Goal: Transaction & Acquisition: Purchase product/service

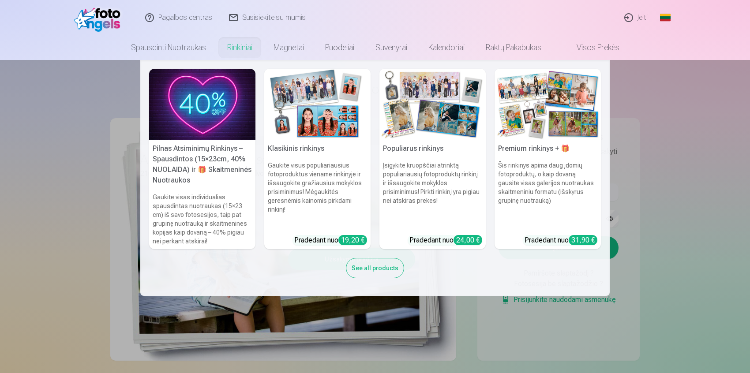
click at [232, 49] on link "Rinkiniai" at bounding box center [240, 47] width 46 height 25
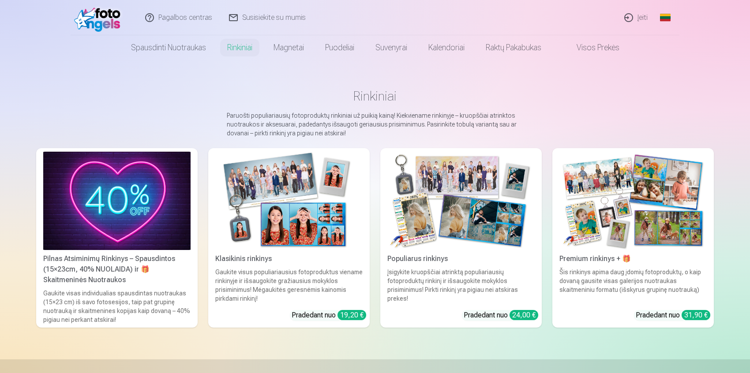
click at [252, 240] on img at bounding box center [288, 201] width 147 height 98
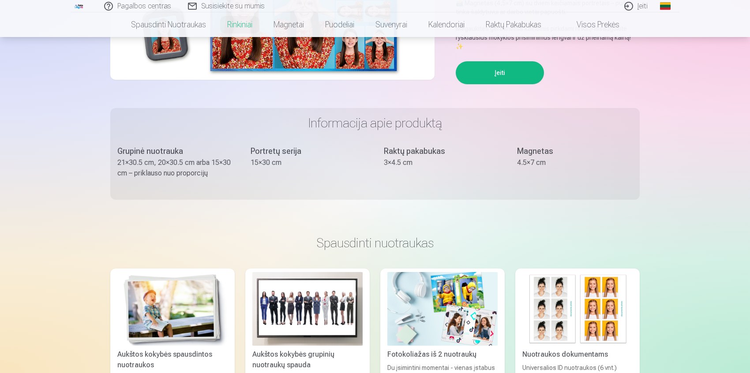
scroll to position [425, 0]
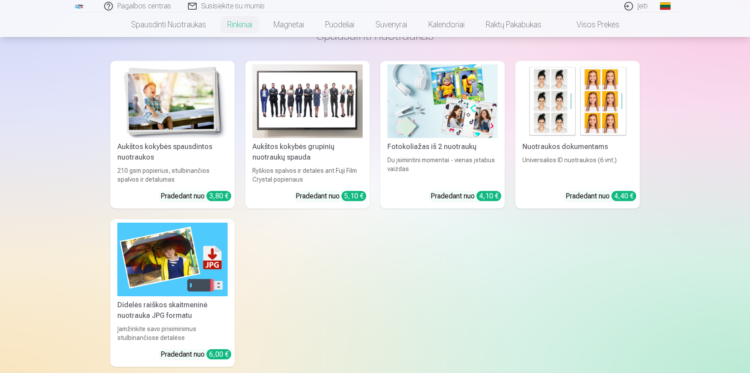
click at [600, 113] on img at bounding box center [577, 101] width 110 height 74
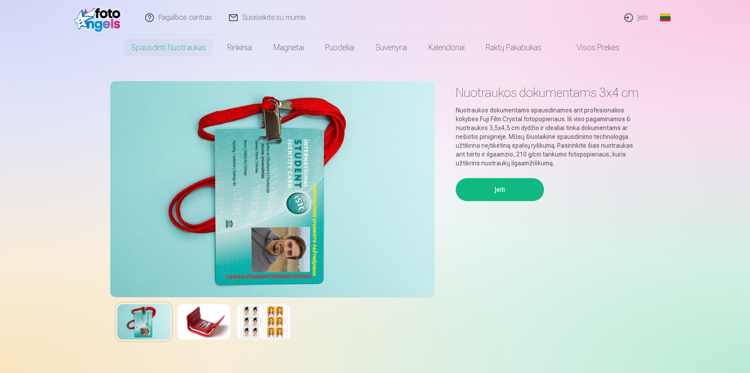
click at [120, 23] on img at bounding box center [99, 18] width 51 height 28
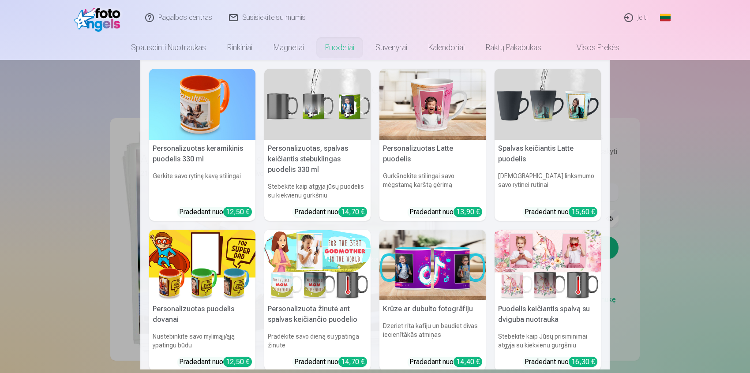
click at [332, 47] on link "Puodeliai" at bounding box center [339, 47] width 50 height 25
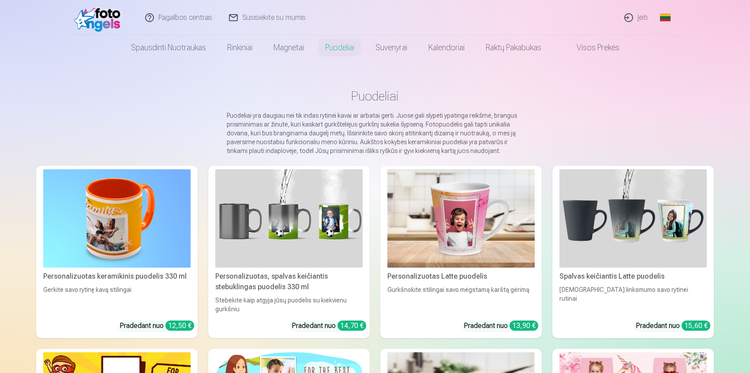
click at [301, 202] on img at bounding box center [288, 218] width 147 height 98
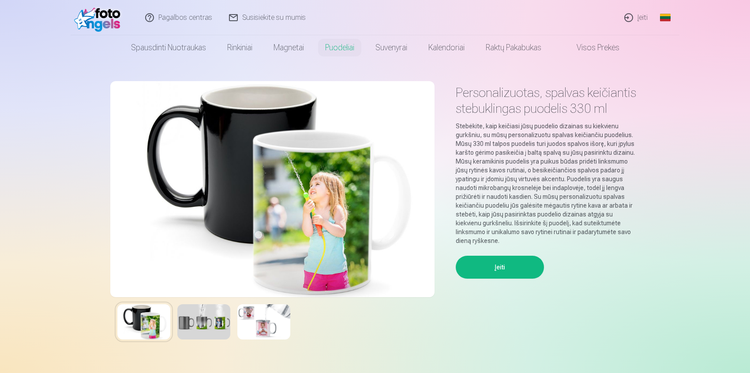
click at [201, 320] on img at bounding box center [203, 321] width 53 height 35
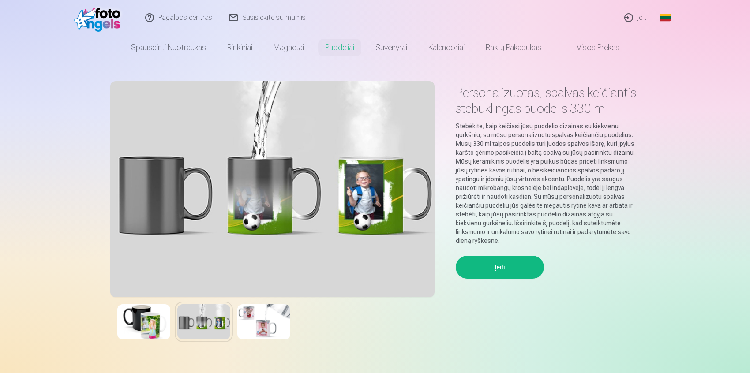
click at [269, 318] on img at bounding box center [263, 321] width 53 height 35
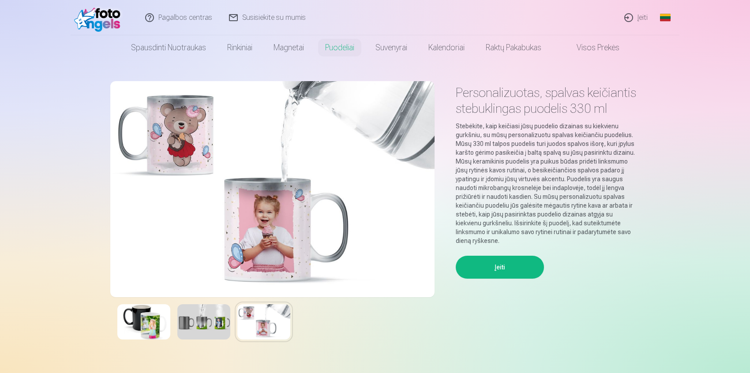
click at [587, 45] on link "Visos prekės" at bounding box center [591, 47] width 78 height 25
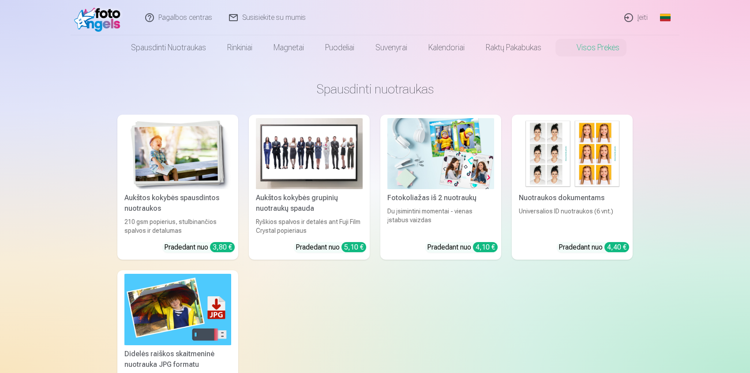
click at [191, 164] on img at bounding box center [177, 153] width 107 height 71
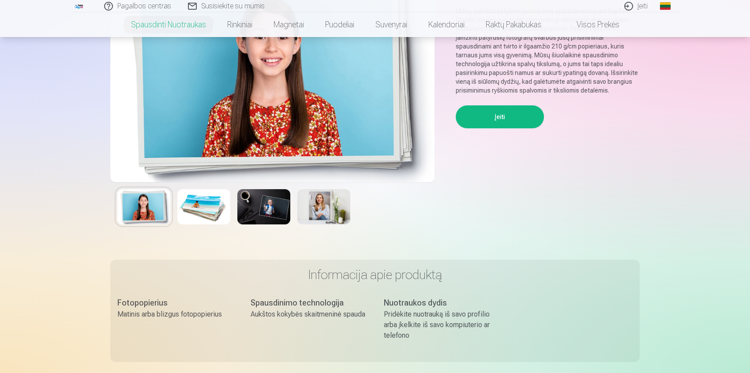
scroll to position [123, 0]
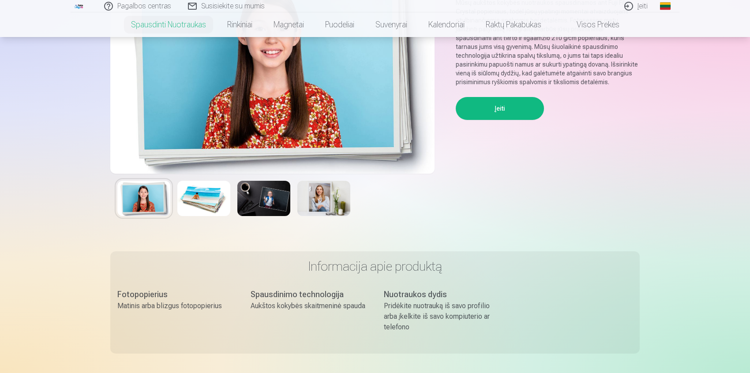
click at [212, 209] on img at bounding box center [203, 198] width 53 height 35
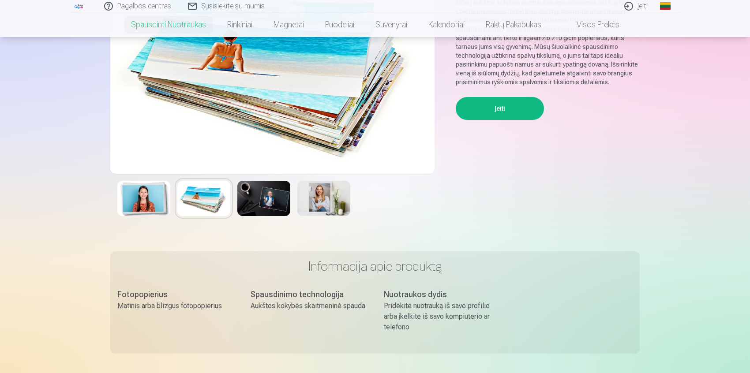
click at [254, 209] on img at bounding box center [263, 198] width 53 height 35
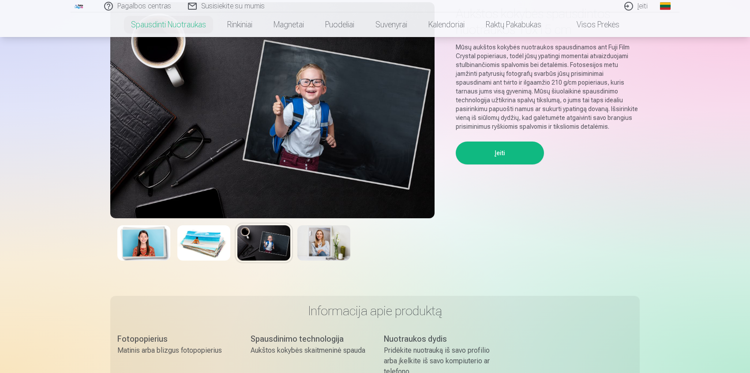
scroll to position [58, 0]
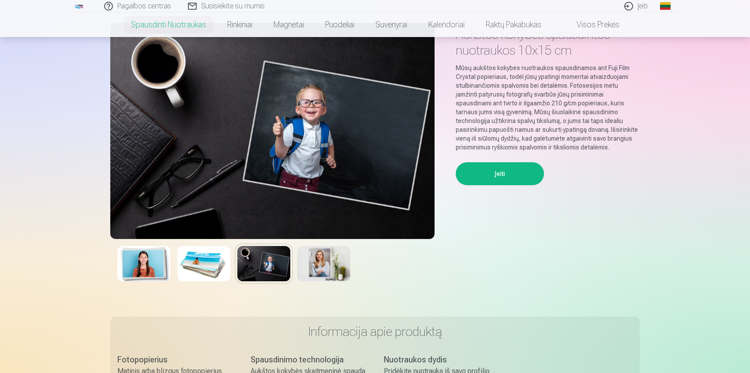
click at [328, 276] on img at bounding box center [323, 263] width 53 height 35
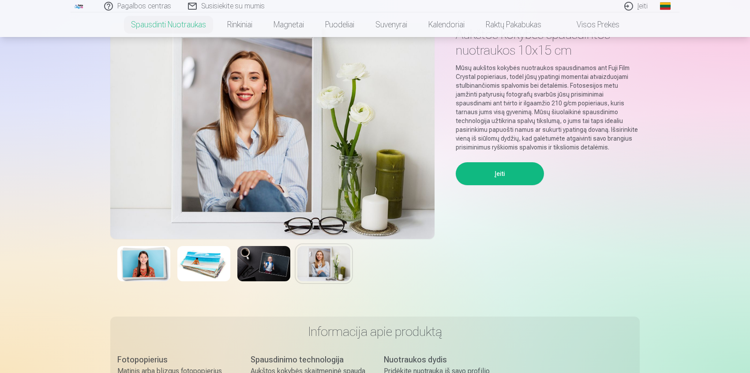
scroll to position [0, 0]
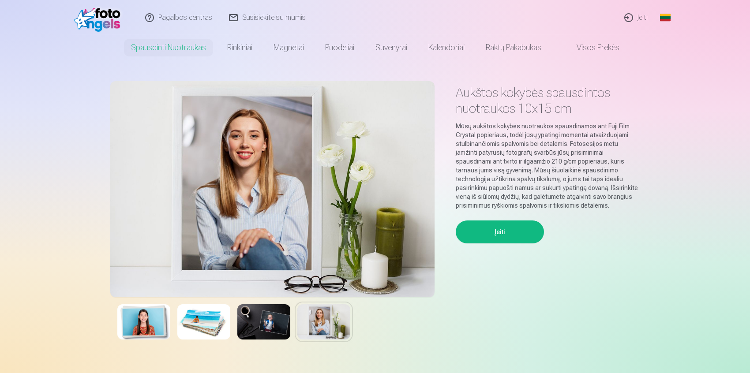
click at [591, 49] on link "Visos prekės" at bounding box center [591, 47] width 78 height 25
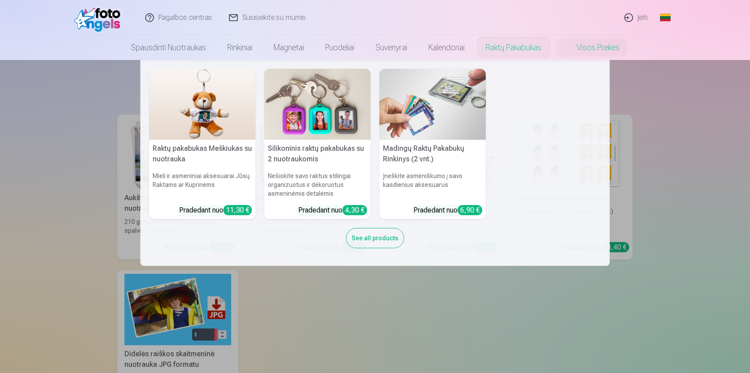
click at [530, 54] on link "Raktų pakabukas" at bounding box center [513, 47] width 77 height 25
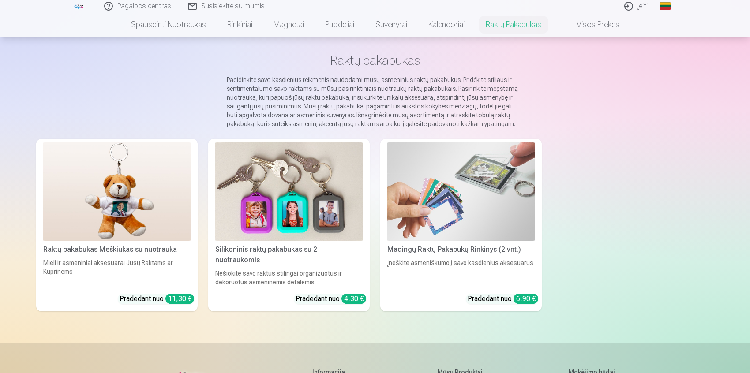
scroll to position [35, 0]
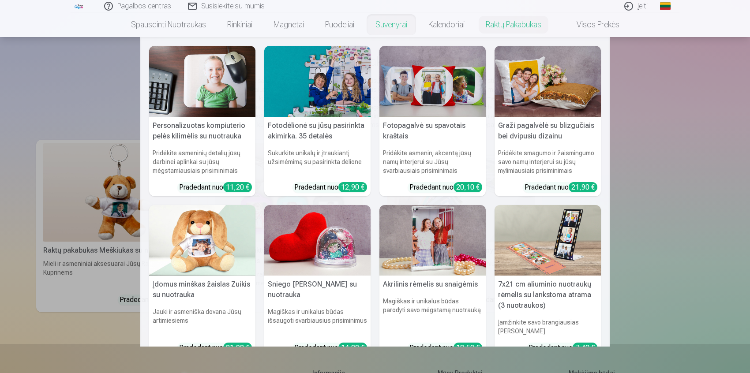
click at [379, 26] on link "Suvenyrai" at bounding box center [391, 24] width 53 height 25
